Goal: Use online tool/utility: Utilize a website feature to perform a specific function

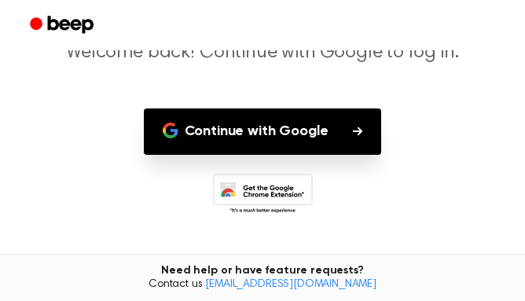
scroll to position [156, 0]
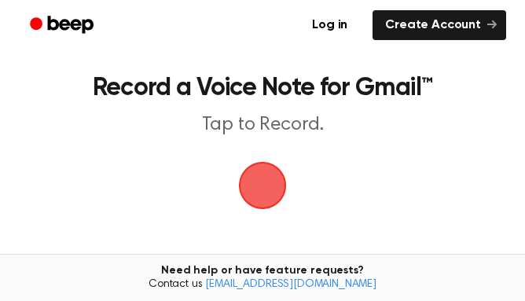
click at [264, 210] on span "button" at bounding box center [263, 186] width 48 height 48
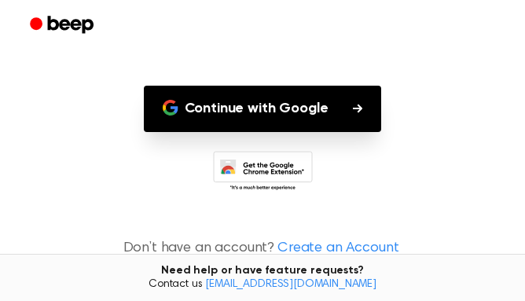
scroll to position [151, 0]
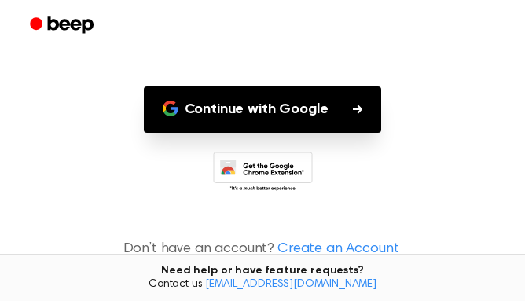
click at [346, 109] on button "Continue with Google" at bounding box center [263, 109] width 238 height 46
click at [335, 117] on button "Continue with Google" at bounding box center [263, 109] width 238 height 46
click at [336, 119] on button "Continue with Google" at bounding box center [263, 109] width 238 height 46
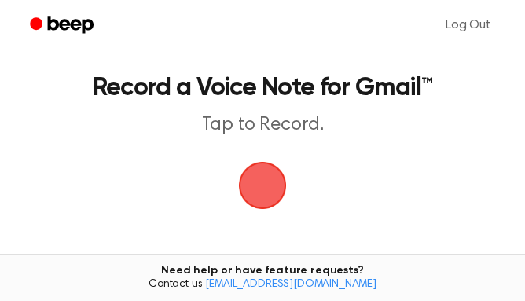
click at [246, 164] on span "button" at bounding box center [262, 185] width 51 height 51
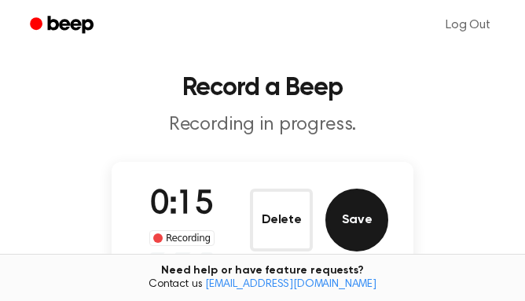
click at [370, 225] on button "Save" at bounding box center [356, 220] width 63 height 63
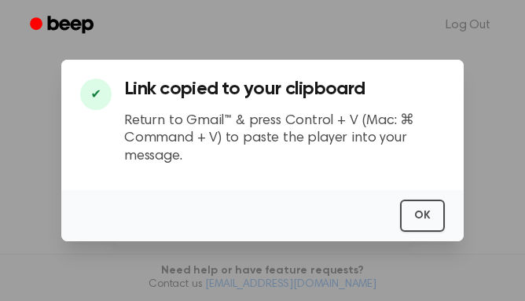
click at [446, 213] on div "OK" at bounding box center [262, 215] width 402 height 51
click at [424, 205] on button "OK" at bounding box center [422, 216] width 45 height 32
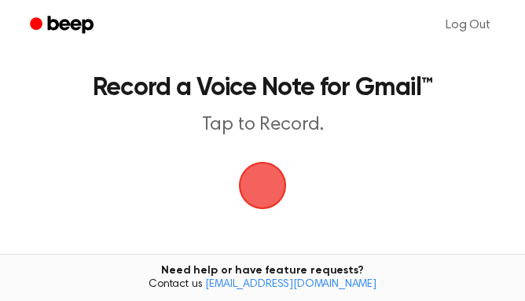
click at [258, 185] on span "button" at bounding box center [262, 185] width 44 height 44
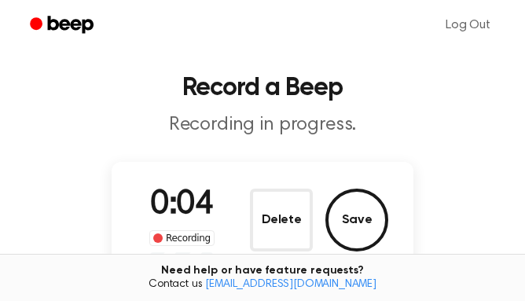
click at [258, 185] on div "0:04 Recording Delete Save" at bounding box center [262, 220] width 251 height 78
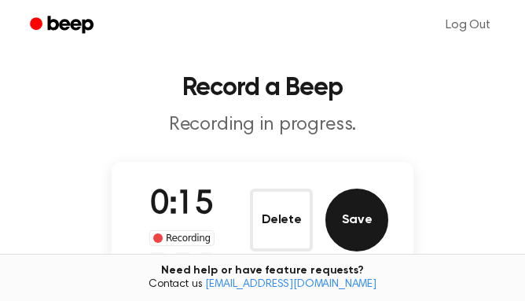
click at [365, 228] on button "Save" at bounding box center [356, 220] width 63 height 63
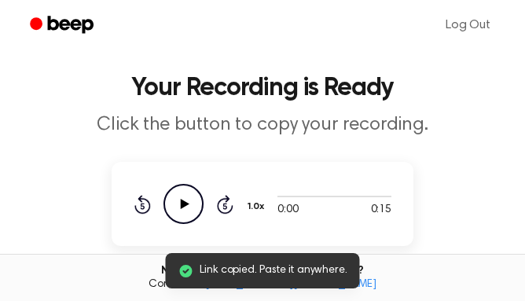
click at [181, 194] on icon "Play Audio" at bounding box center [183, 204] width 40 height 40
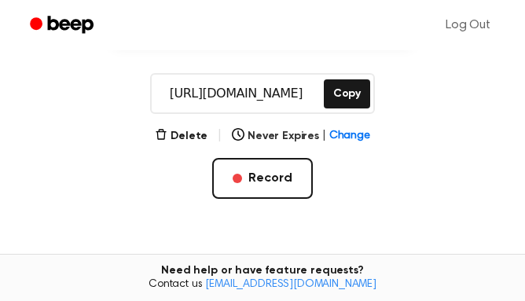
scroll to position [208, 0]
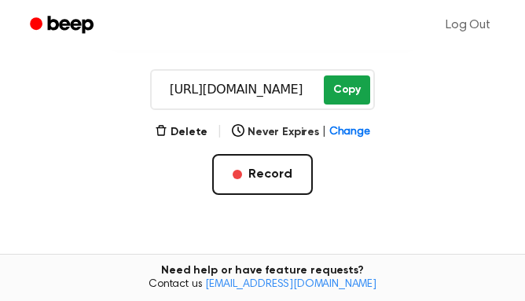
click at [329, 86] on button "Copy" at bounding box center [347, 89] width 46 height 29
